Goal: Information Seeking & Learning: Learn about a topic

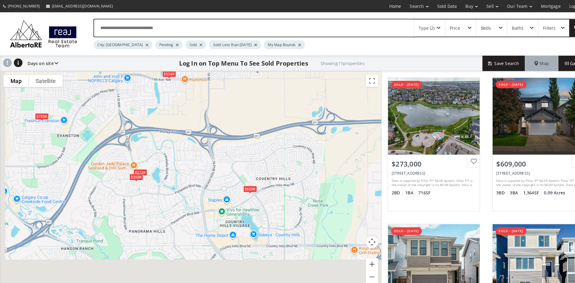
drag, startPoint x: 95, startPoint y: 230, endPoint x: 136, endPoint y: 144, distance: 94.9
click at [136, 144] on div "$273K $609K $820K $635K $770K $625K $268K $534K $785K $615K $684K" at bounding box center [185, 176] width 371 height 213
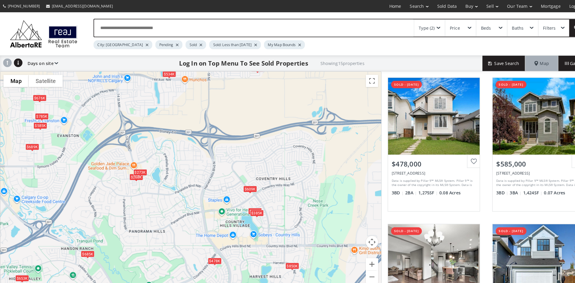
click at [137, 167] on div "$273K" at bounding box center [136, 167] width 13 height 6
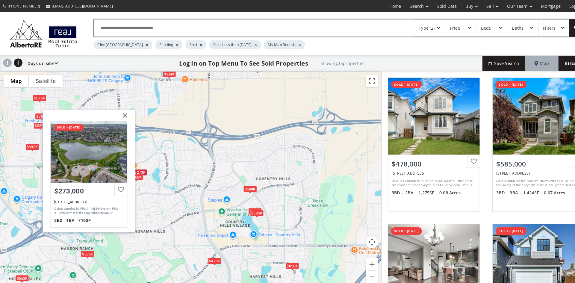
click at [155, 154] on div "$478K $585K $689K $850K $273K $609K $338K $676K $653K $385K $625K $268K $534K $…" at bounding box center [185, 176] width 371 height 213
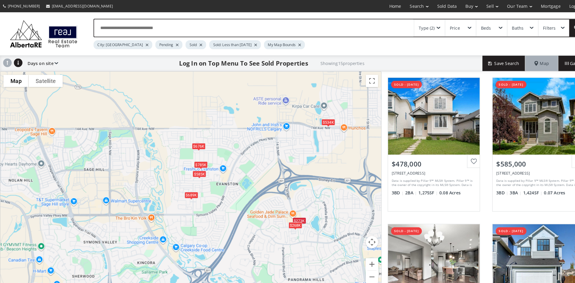
drag, startPoint x: 76, startPoint y: 122, endPoint x: 229, endPoint y: 169, distance: 159.6
click at [229, 169] on div "$478K $585K $689K $850K $273K $609K $338K $676K $653K $385K $625K $268K $534K $…" at bounding box center [185, 176] width 371 height 213
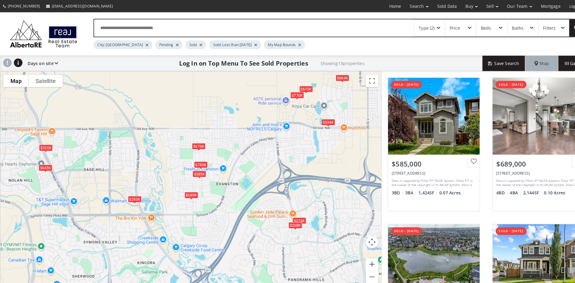
click at [190, 161] on div "$785K" at bounding box center [195, 160] width 13 height 6
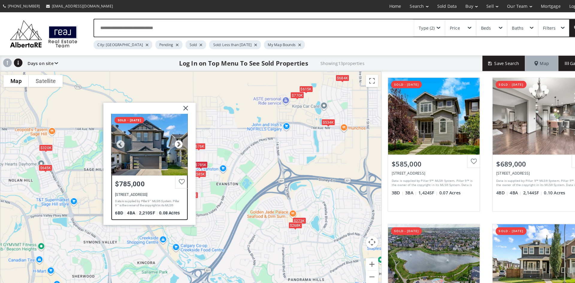
click at [173, 139] on div at bounding box center [173, 140] width 9 height 9
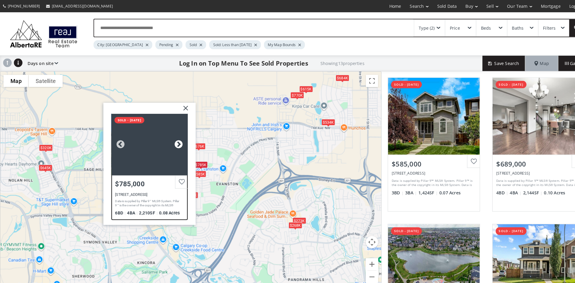
click at [173, 140] on div at bounding box center [173, 140] width 9 height 9
click at [150, 138] on div at bounding box center [145, 140] width 74 height 60
click at [234, 135] on div "$585K $689K $273K $676K $770K $293K $268K $534K $785K $615K $645K $320K $684[GE…" at bounding box center [185, 176] width 371 height 213
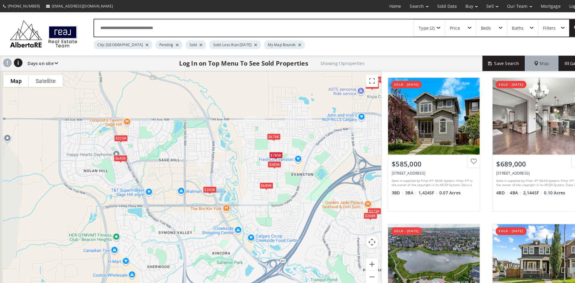
drag, startPoint x: 114, startPoint y: 185, endPoint x: 189, endPoint y: 175, distance: 75.4
click at [189, 175] on div "$585K $689K $273K $676K $770K $293K $268K $534K $785K $615K $645K $320K $684K" at bounding box center [185, 176] width 371 height 213
click at [204, 184] on div "$293K" at bounding box center [204, 184] width 13 height 6
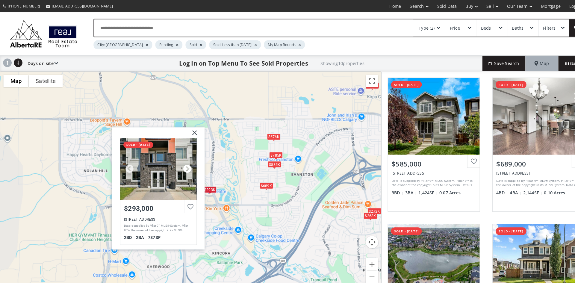
click at [179, 164] on div at bounding box center [182, 164] width 9 height 9
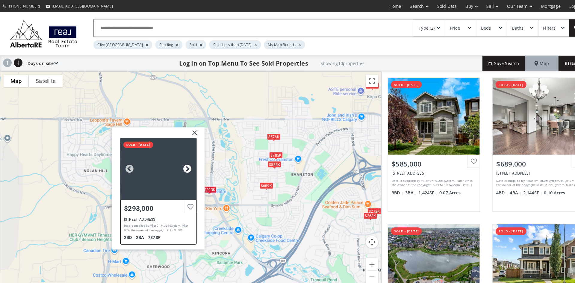
click at [179, 164] on div at bounding box center [182, 164] width 9 height 9
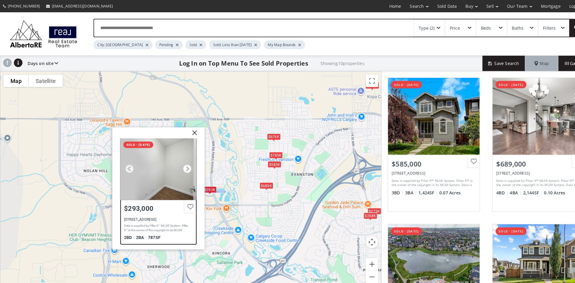
click at [179, 164] on div at bounding box center [182, 164] width 9 height 9
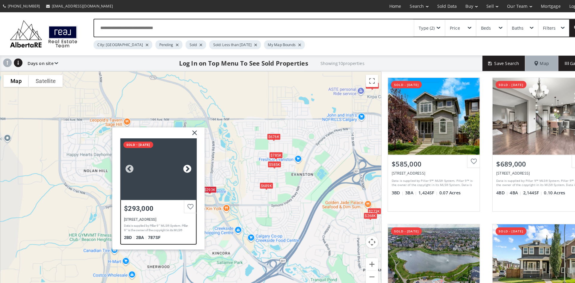
click at [179, 164] on div at bounding box center [182, 164] width 9 height 9
click at [188, 126] on img at bounding box center [187, 131] width 15 height 15
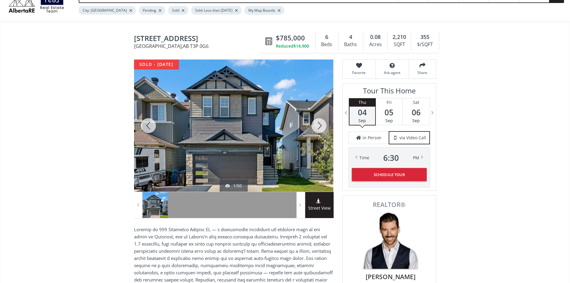
click at [247, 123] on div at bounding box center [233, 126] width 199 height 132
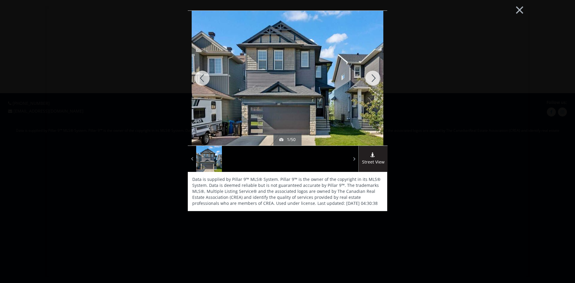
click at [371, 77] on div at bounding box center [372, 78] width 29 height 135
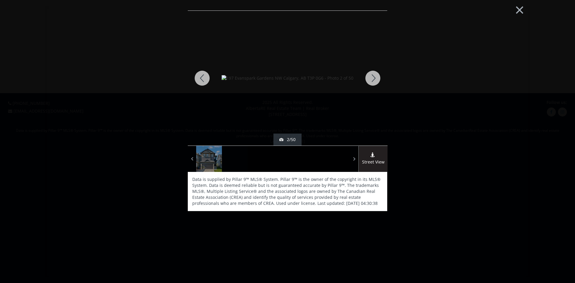
click at [371, 77] on div at bounding box center [372, 78] width 29 height 135
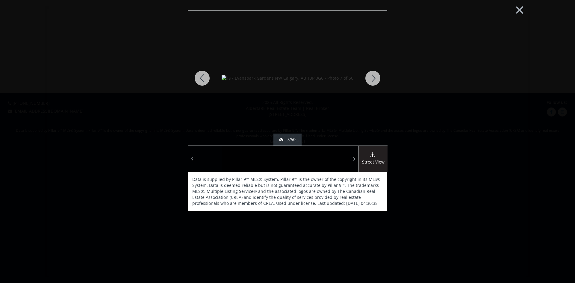
click at [371, 77] on div at bounding box center [372, 78] width 29 height 135
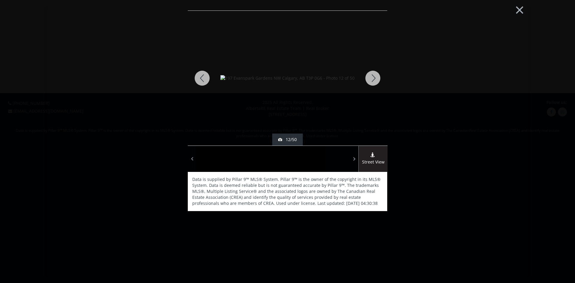
click at [371, 77] on div at bounding box center [372, 78] width 29 height 135
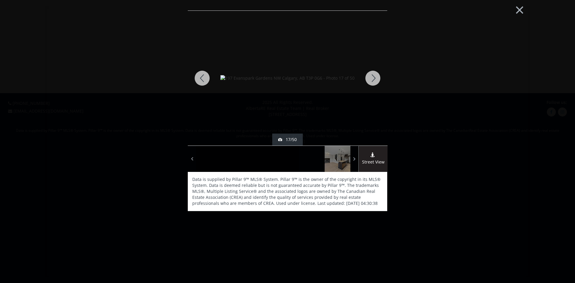
click at [371, 77] on div at bounding box center [372, 78] width 29 height 135
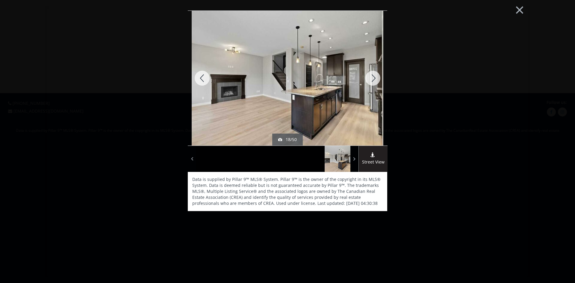
click at [371, 77] on div at bounding box center [372, 78] width 29 height 135
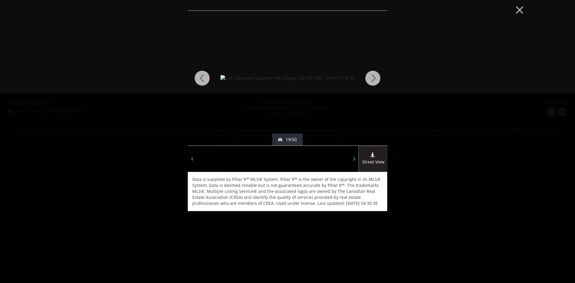
drag, startPoint x: 371, startPoint y: 77, endPoint x: 131, endPoint y: 102, distance: 240.7
click at [136, 107] on div "sold - 08/29/2025 19/50 Street View Data is supplied by Pillar 9™ MLS® System. …" at bounding box center [287, 143] width 302 height 266
click at [203, 79] on div at bounding box center [202, 78] width 29 height 135
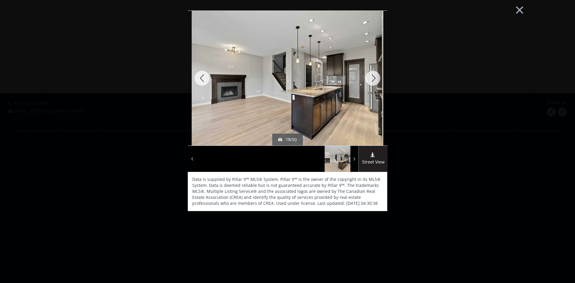
click at [203, 79] on div at bounding box center [202, 78] width 29 height 135
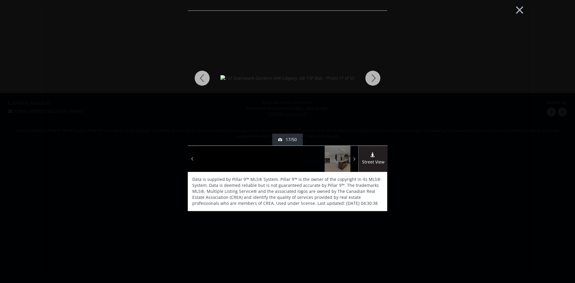
click at [373, 77] on div at bounding box center [372, 78] width 29 height 135
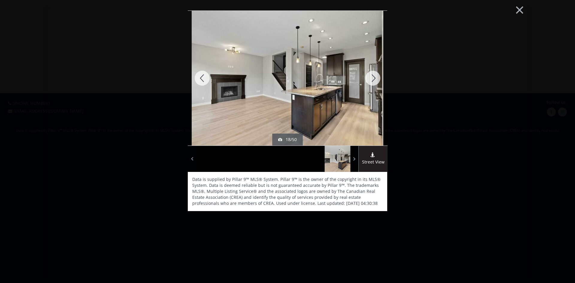
click at [373, 77] on div at bounding box center [372, 78] width 29 height 135
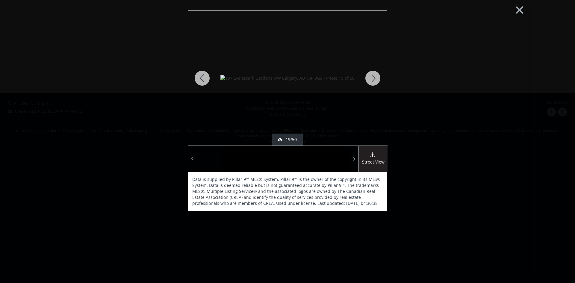
click at [373, 77] on div at bounding box center [372, 78] width 29 height 135
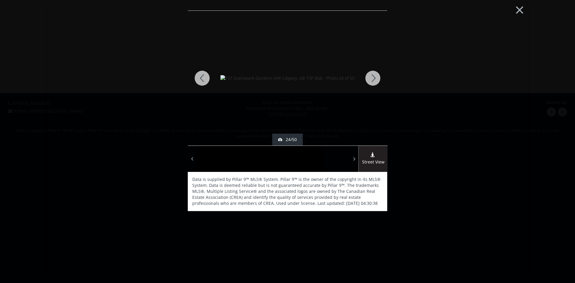
click at [373, 77] on div at bounding box center [372, 78] width 29 height 135
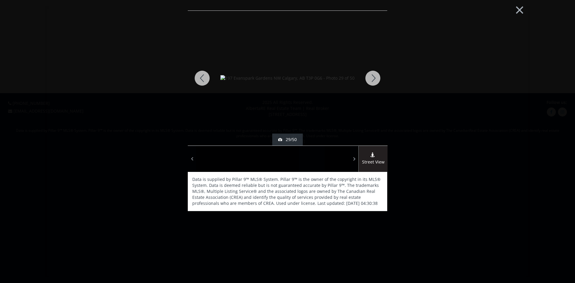
click at [373, 77] on div at bounding box center [372, 78] width 29 height 135
click at [520, 11] on button "×" at bounding box center [519, 9] width 33 height 25
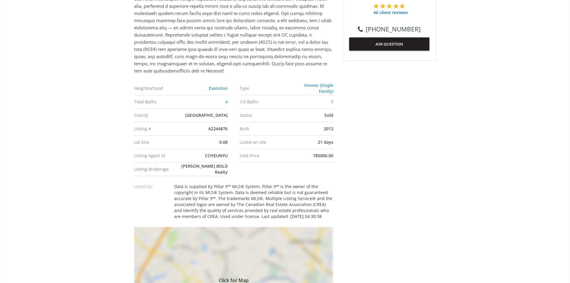
scroll to position [359, 0]
